Goal: Information Seeking & Learning: Learn about a topic

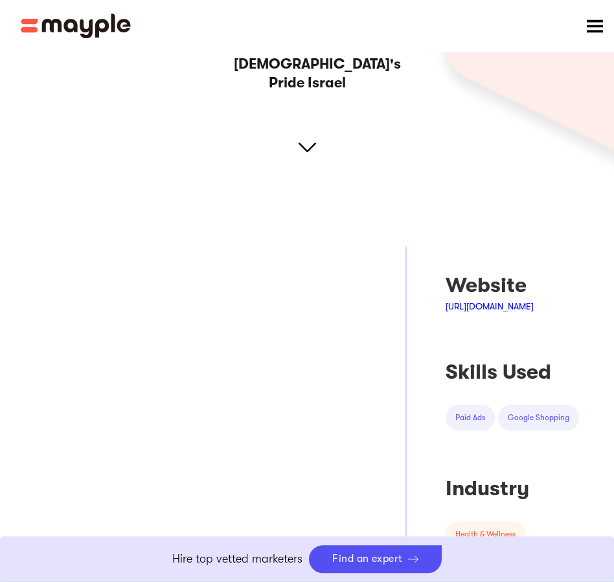
scroll to position [264, 0]
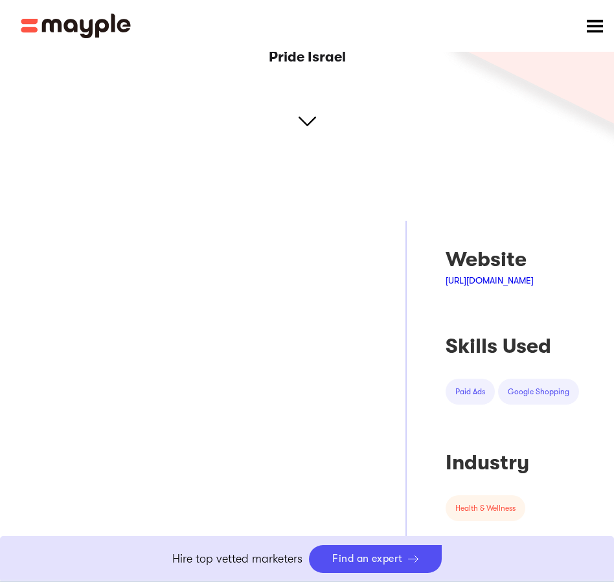
click at [497, 275] on link "[URL][DOMAIN_NAME]" at bounding box center [489, 280] width 88 height 10
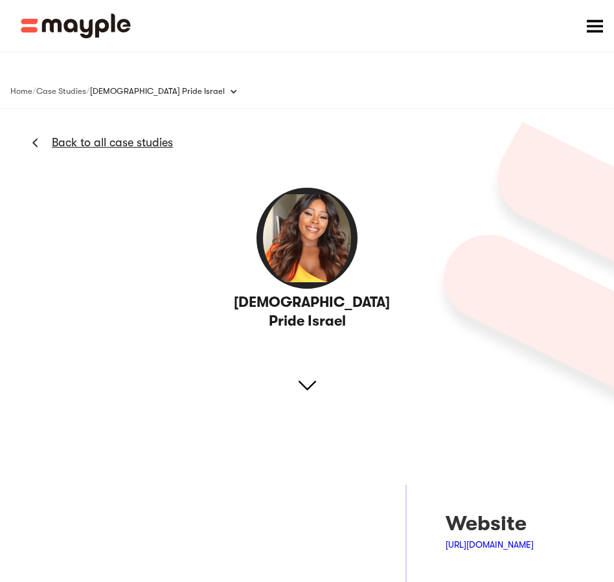
scroll to position [264, 0]
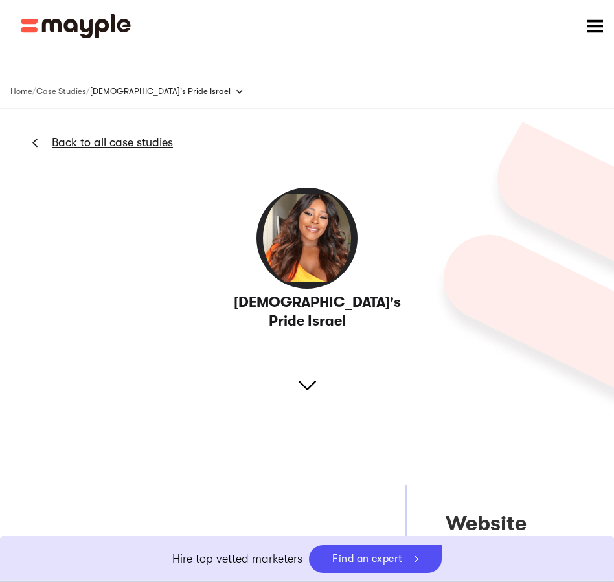
scroll to position [330, 0]
